Goal: Information Seeking & Learning: Learn about a topic

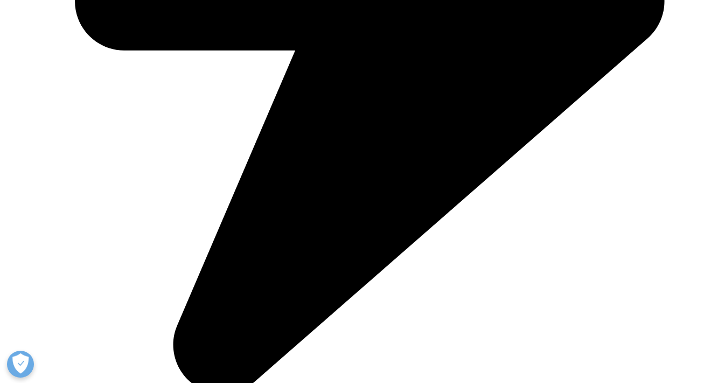
scroll to position [2530, 0]
